Goal: Task Accomplishment & Management: Manage account settings

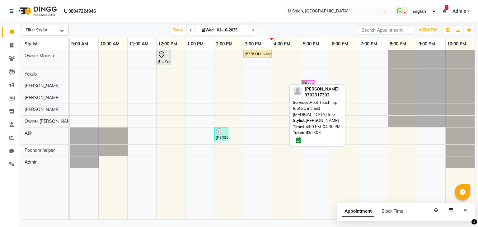
drag, startPoint x: 279, startPoint y: 84, endPoint x: 326, endPoint y: 85, distance: 47.3
click at [326, 85] on div "Filter Stylist Select All Admin Atik Heena Owner Manish Owner Rima Solanki Poon…" at bounding box center [248, 120] width 453 height 197
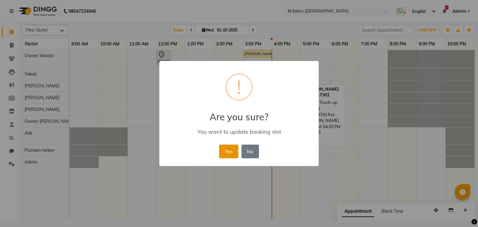
click at [232, 157] on button "Yes" at bounding box center [228, 152] width 19 height 14
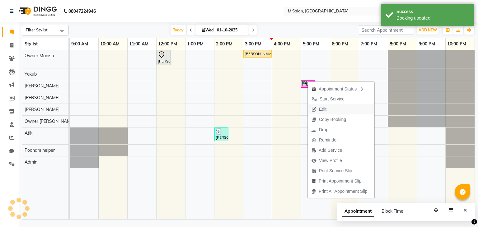
click at [327, 109] on span "Edit" at bounding box center [319, 109] width 22 height 10
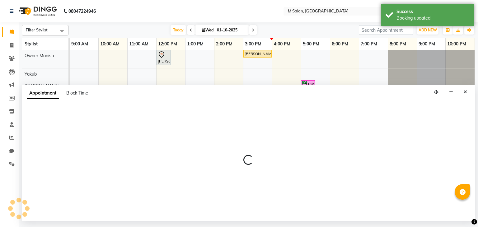
select select "tentative"
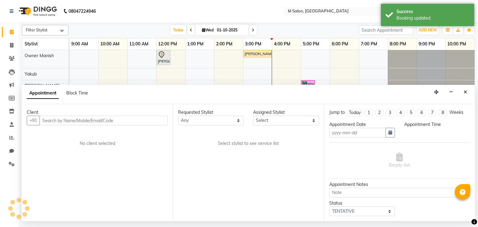
type input "01-10-2025"
select select "confirm booking"
select select "87581"
select select "1020"
select select
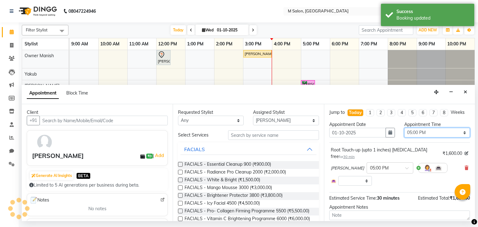
click at [431, 135] on select "Select 10:00 AM 10:15 AM 10:30 AM 10:45 AM 11:00 AM 11:15 AM 11:30 AM 11:45 AM …" at bounding box center [437, 133] width 66 height 10
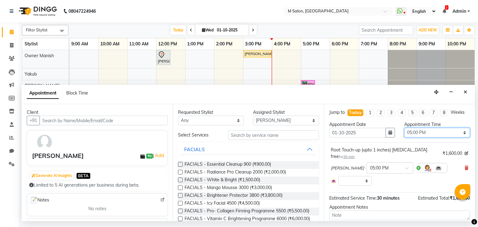
select select "1050"
click at [404, 128] on select "Select 10:00 AM 10:15 AM 10:30 AM 10:45 AM 11:00 AM 11:15 AM 11:30 AM 11:45 AM …" at bounding box center [437, 133] width 66 height 10
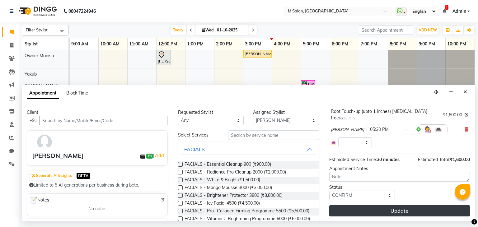
click at [414, 214] on button "Update" at bounding box center [399, 210] width 141 height 11
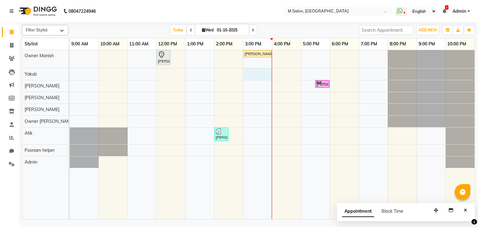
click at [266, 72] on div "khushbu tulsiyani, TK02, 12:00 PM-12:30 PM, HIGHLIGHTS- WOMEN - Long sumitha sh…" at bounding box center [272, 135] width 405 height 170
select select "87580"
select select "tentative"
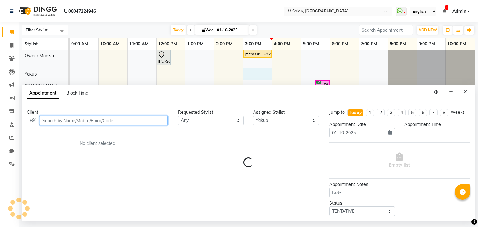
select select "900"
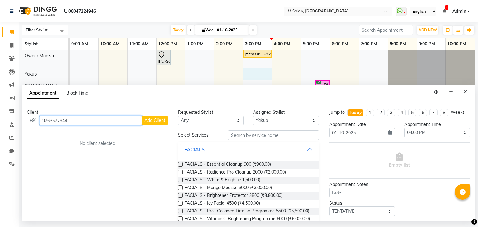
type input "9763577944"
click at [156, 121] on span "Add Client" at bounding box center [154, 121] width 21 height 6
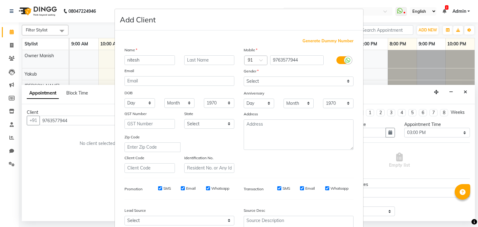
type input "nitesh"
click at [193, 61] on input "text" at bounding box center [209, 60] width 50 height 10
type input "nandwani"
drag, startPoint x: 261, startPoint y: 81, endPoint x: 252, endPoint y: 109, distance: 29.4
click at [252, 109] on div "Mobile Country Code × 91 9763577944 Gender Select Male Female Other Prefer Not …" at bounding box center [298, 110] width 119 height 126
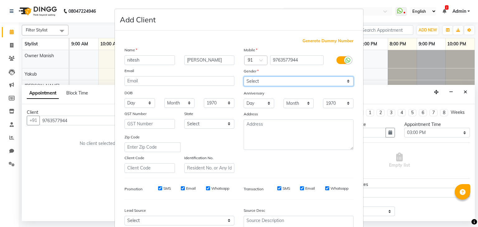
select select "female"
click at [244, 77] on select "Select Male Female Other Prefer Not To Say" at bounding box center [299, 82] width 110 height 10
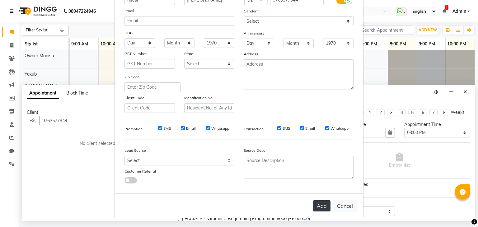
click at [314, 205] on button "Add" at bounding box center [321, 205] width 17 height 11
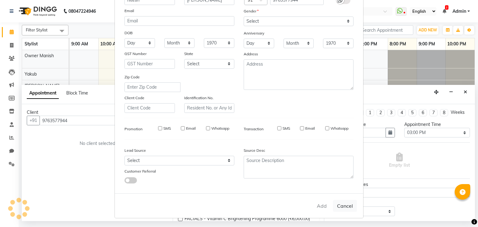
select select
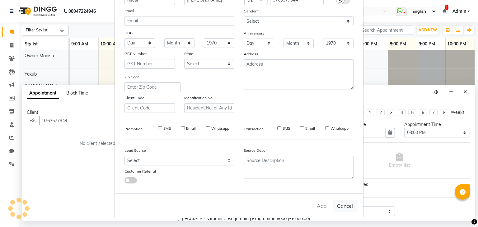
select select
checkbox input "false"
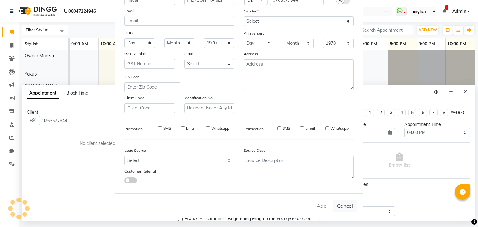
checkbox input "false"
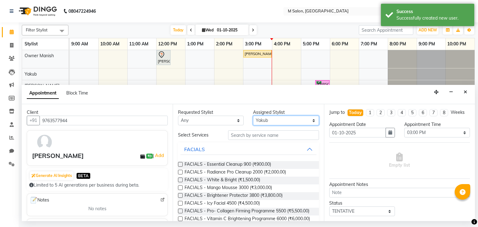
click at [278, 119] on select "Select Admin Atik Heena Owner Manish Owner Rima Solanki Poonam helper Pranali t…" at bounding box center [286, 121] width 66 height 10
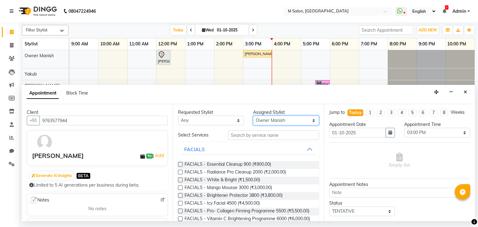
click at [253, 116] on select "Select Admin Atik Heena Owner Manish Owner Rima Solanki Poonam helper Pranali t…" at bounding box center [286, 121] width 66 height 10
click at [267, 123] on select "Select Admin Atik Heena Owner Manish Owner Rima Solanki Poonam helper Pranali t…" at bounding box center [286, 121] width 66 height 10
select select "87581"
click at [253, 116] on select "Select Admin Atik Heena Owner Manish Owner Rima Solanki Poonam helper Pranali t…" at bounding box center [286, 121] width 66 height 10
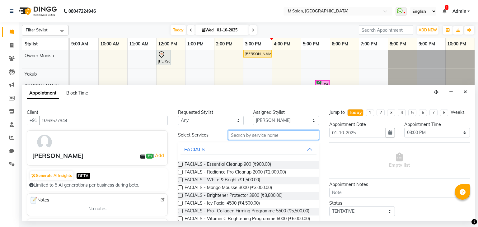
click at [255, 136] on input "text" at bounding box center [273, 135] width 91 height 10
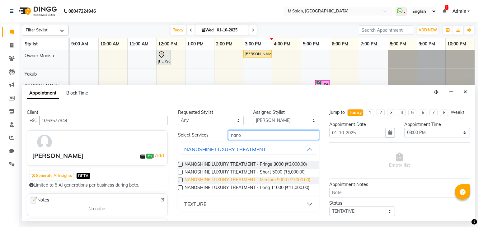
type input "nano"
click at [272, 179] on span "NANOSHINE LUXURY TREATMENT - Medium 9000 (₹9,000.00)" at bounding box center [247, 181] width 126 height 8
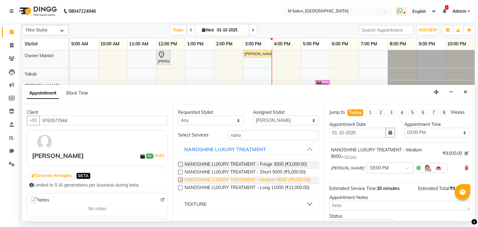
checkbox input "false"
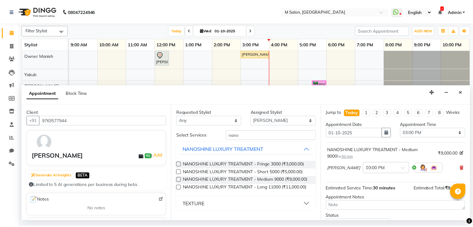
scroll to position [47, 0]
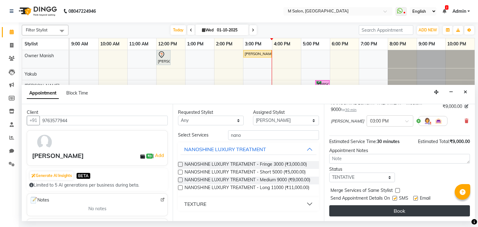
click at [396, 209] on button "Book" at bounding box center [399, 210] width 141 height 11
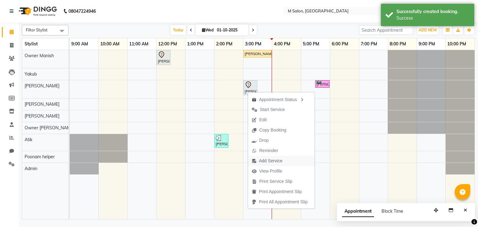
click at [266, 158] on span "Add Service" at bounding box center [270, 161] width 23 height 7
select select "87581"
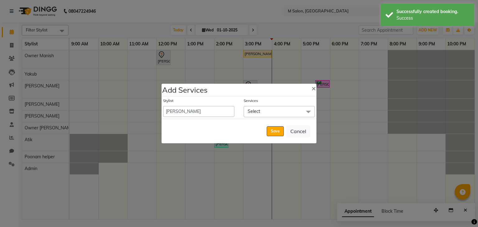
click at [258, 111] on span "Select" at bounding box center [254, 112] width 12 height 6
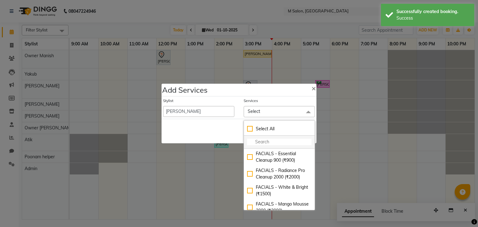
click at [258, 142] on input "multiselect-search" at bounding box center [279, 142] width 64 height 7
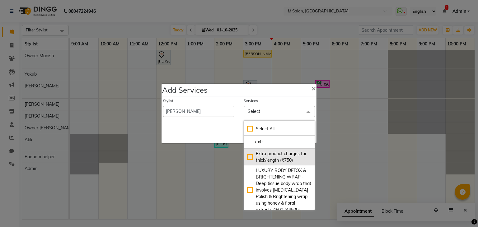
type input "extr"
click at [292, 163] on div "Extra product charges for thick/length (₹750)" at bounding box center [279, 157] width 64 height 13
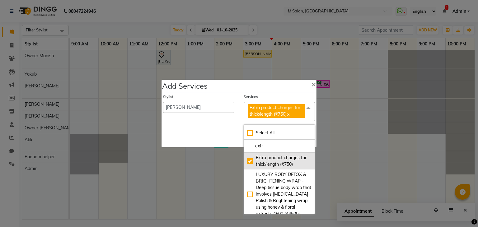
click at [292, 163] on div "Extra product charges for thick/length (₹750)" at bounding box center [279, 161] width 64 height 13
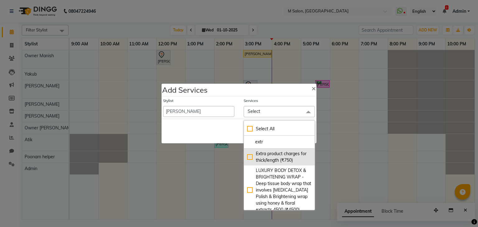
click at [292, 163] on div "Extra product charges for thick/length (₹750)" at bounding box center [279, 157] width 64 height 13
checkbox input "true"
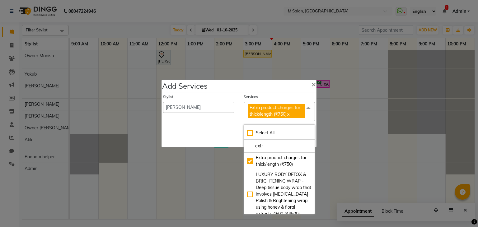
click at [220, 131] on div "Save Cancel" at bounding box center [238, 135] width 155 height 25
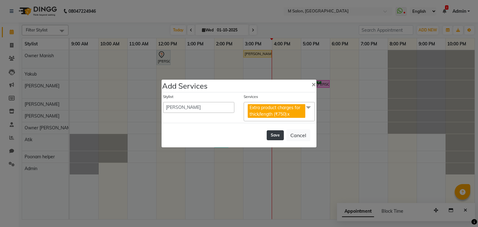
click at [274, 135] on button "Save" at bounding box center [275, 135] width 17 height 10
select select "90983"
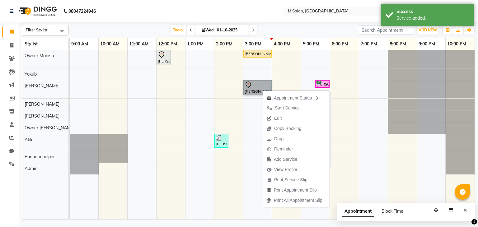
click at [253, 91] on link "[PERSON_NAME], TK06, 03:00 PM-04:00 PM, NANOSHINE LUXURY TREATMENT - Medium 900…" at bounding box center [257, 87] width 28 height 15
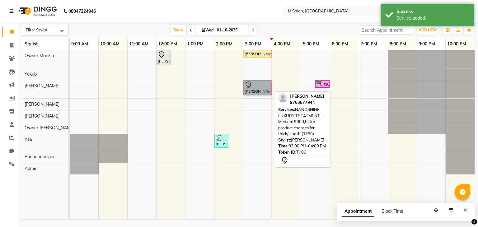
click at [253, 91] on link "[PERSON_NAME], TK06, 03:00 PM-04:00 PM, NANOSHINE LUXURY TREATMENT - Medium 900…" at bounding box center [257, 87] width 28 height 15
select select "7"
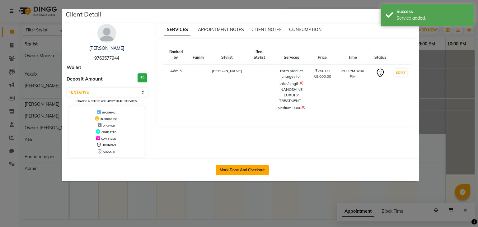
click at [218, 171] on button "Mark Done And Checkout" at bounding box center [242, 170] width 53 height 10
select select "service"
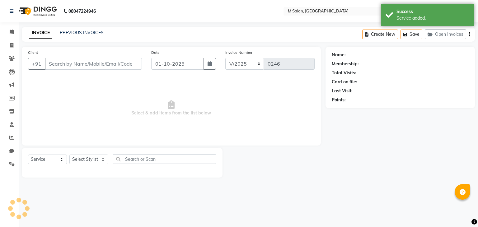
select select "3"
type input "9763577944"
select select "87581"
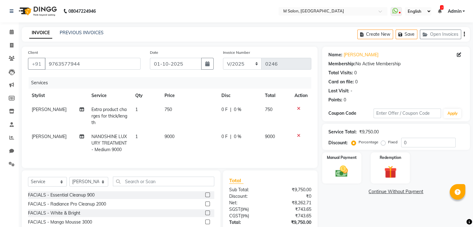
click at [136, 109] on td "1" at bounding box center [146, 116] width 29 height 27
select select "87581"
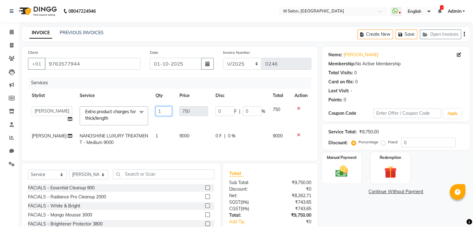
click at [156, 110] on input "1" at bounding box center [164, 111] width 17 height 10
type input "2"
click at [179, 146] on td "9000" at bounding box center [194, 139] width 36 height 21
select select "87581"
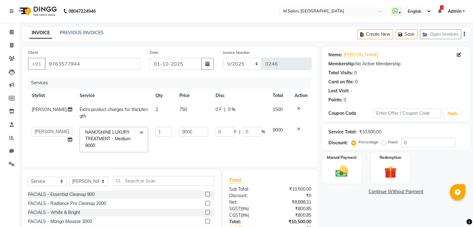
scroll to position [49, 0]
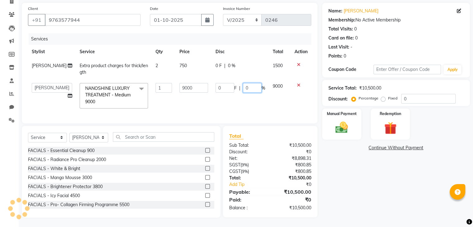
click at [248, 83] on input "0" at bounding box center [252, 88] width 19 height 10
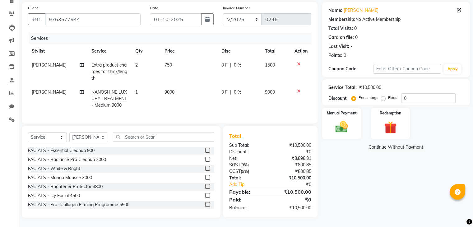
click at [220, 86] on td "0 F | 0 %" at bounding box center [240, 98] width 44 height 27
select select "87581"
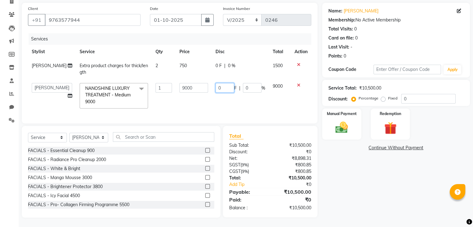
click at [220, 86] on input "0" at bounding box center [225, 88] width 19 height 10
type input "3000"
click at [206, 107] on td "9000" at bounding box center [194, 95] width 36 height 33
select select "87581"
click at [345, 128] on img at bounding box center [341, 127] width 21 height 15
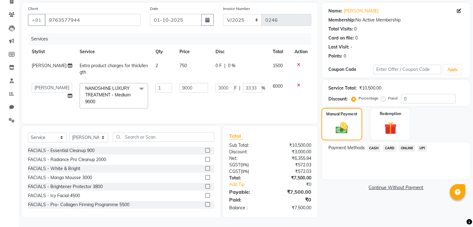
click at [345, 128] on img at bounding box center [342, 128] width 20 height 14
click at [422, 145] on span "UPI" at bounding box center [422, 148] width 10 height 7
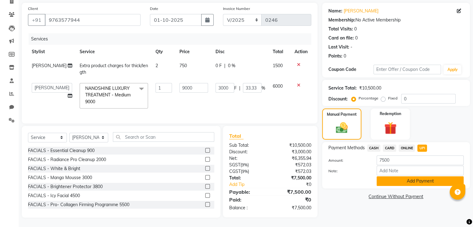
click at [415, 176] on button "Add Payment" at bounding box center [420, 181] width 87 height 10
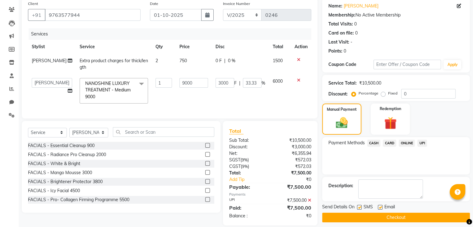
scroll to position [61, 0]
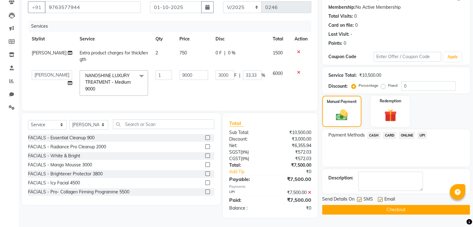
click at [402, 205] on button "Checkout" at bounding box center [396, 210] width 148 height 10
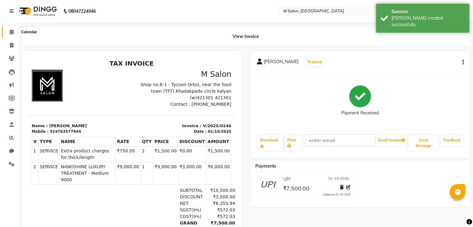
click at [10, 30] on icon at bounding box center [12, 32] width 4 height 5
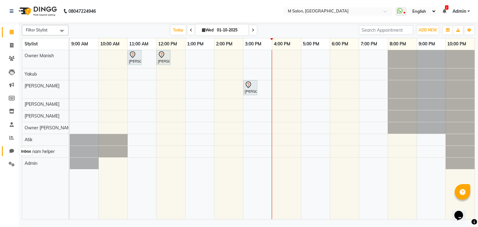
click at [10, 151] on icon at bounding box center [11, 151] width 5 height 5
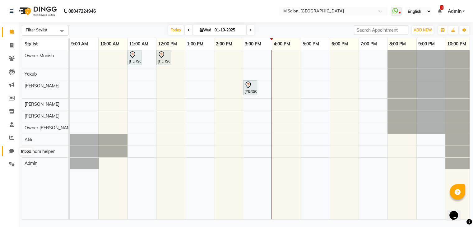
select select "100"
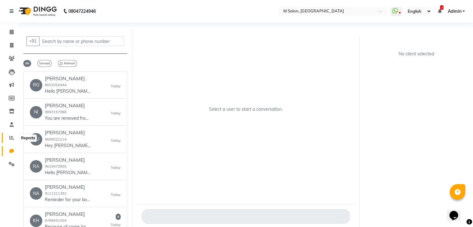
click at [10, 139] on icon at bounding box center [11, 137] width 5 height 5
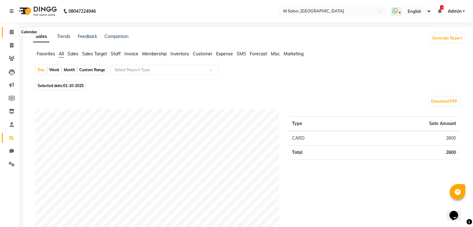
click at [11, 31] on icon at bounding box center [12, 32] width 4 height 5
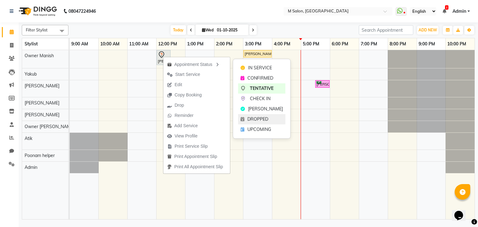
click at [253, 118] on span "DROPPED" at bounding box center [257, 119] width 21 height 7
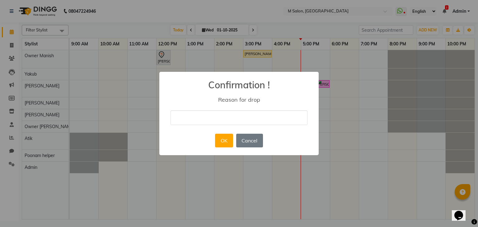
click at [240, 112] on input "text" at bounding box center [238, 117] width 137 height 15
type input "."
click at [186, 148] on div "× Confirmation ! Reason for drop . OK No Cancel" at bounding box center [238, 114] width 159 height 84
click at [220, 141] on button "OK" at bounding box center [224, 141] width 18 height 14
